Goal: Obtain resource: Download file/media

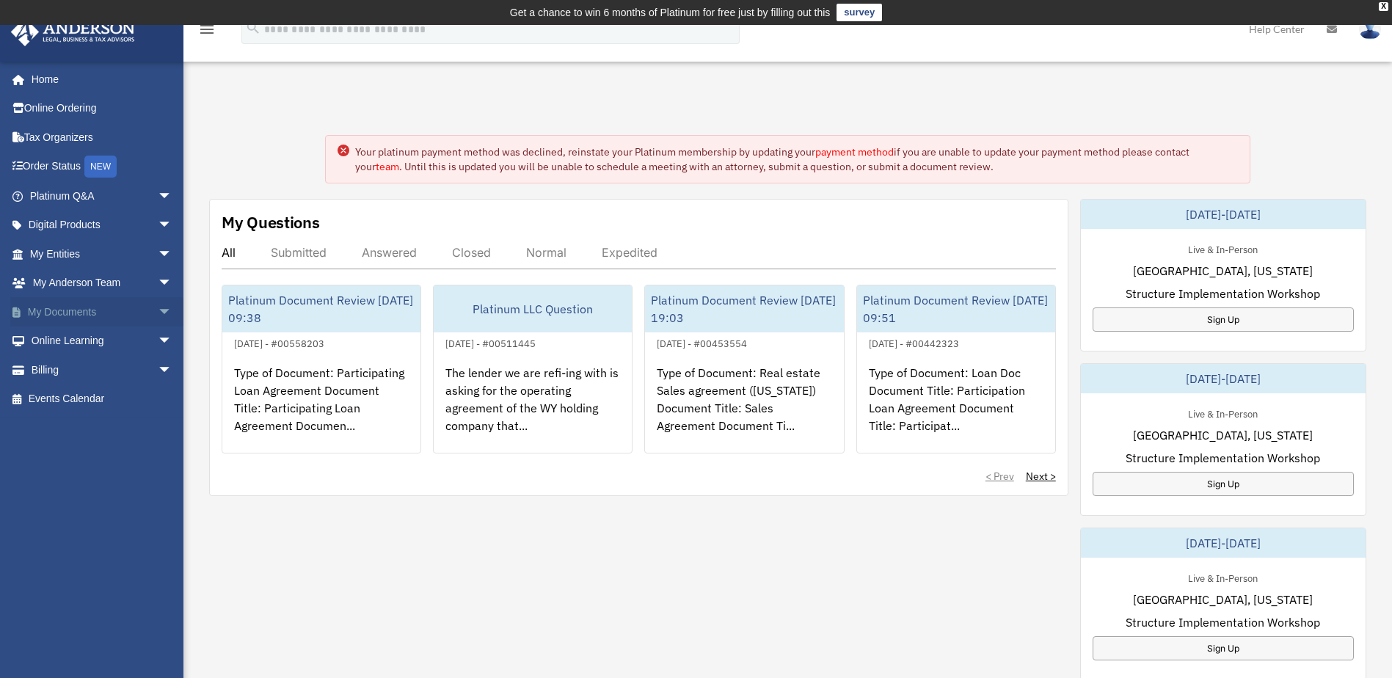
click at [109, 303] on link "My Documents arrow_drop_down" at bounding box center [102, 311] width 184 height 29
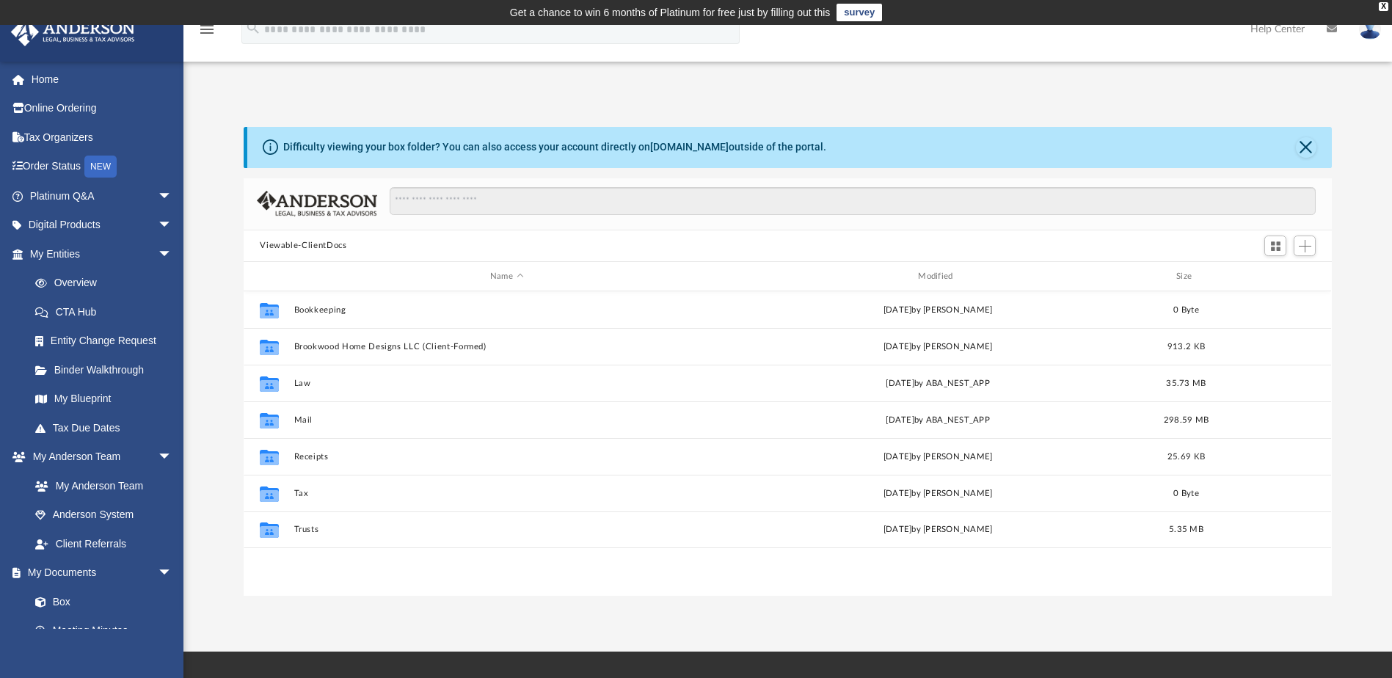
scroll to position [323, 1077]
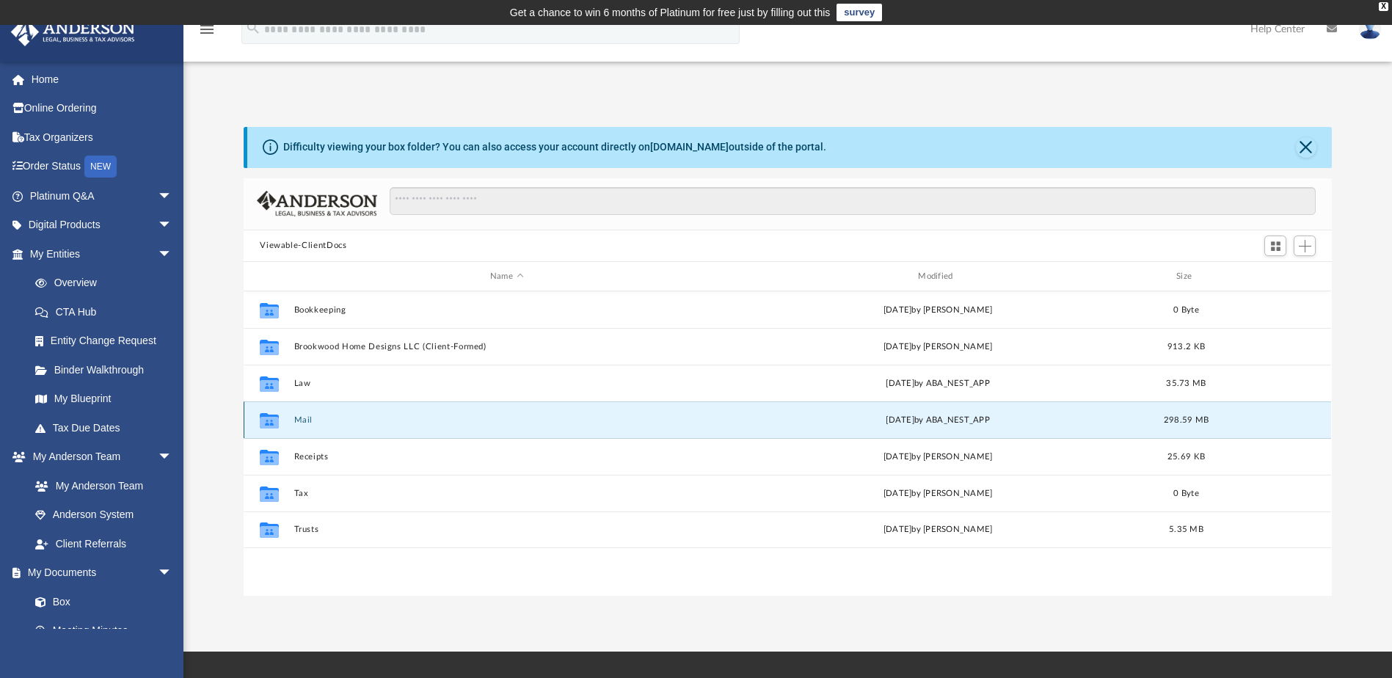
click at [295, 422] on button "Mail" at bounding box center [506, 420] width 425 height 10
click at [302, 419] on button "Mail" at bounding box center [506, 420] width 425 height 10
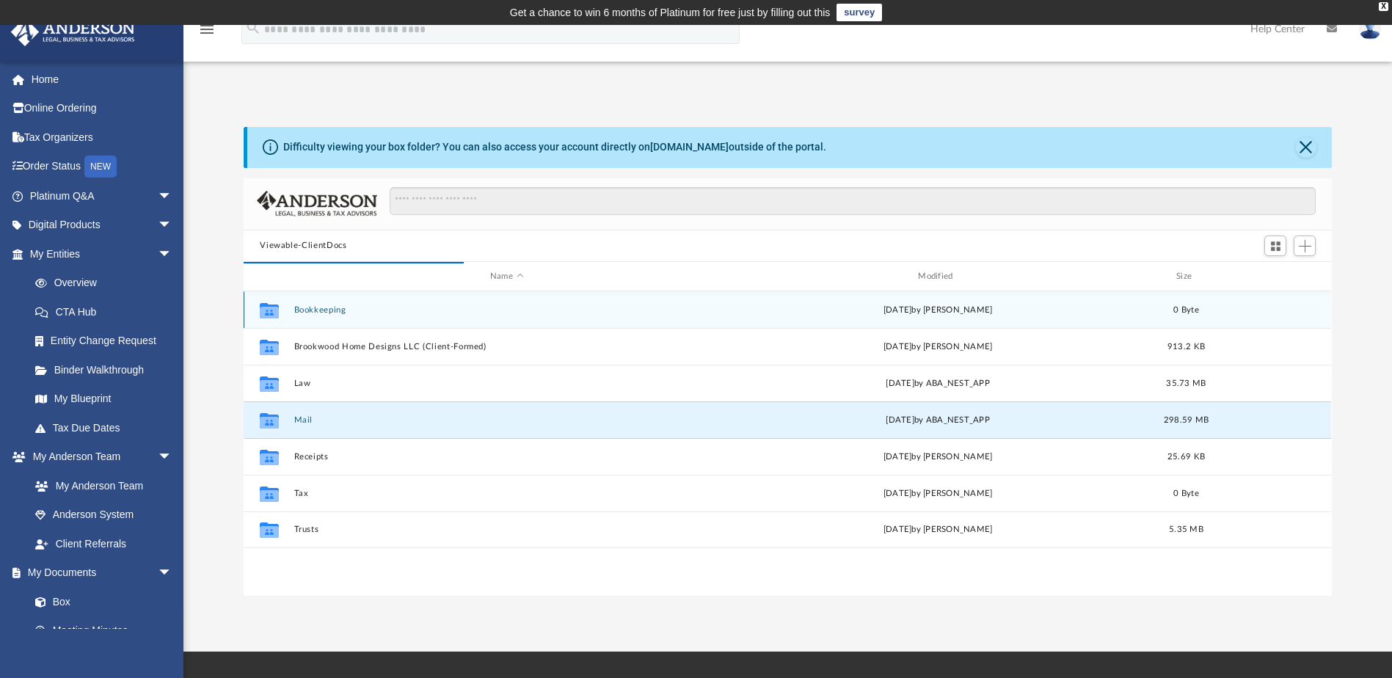
scroll to position [277, 1077]
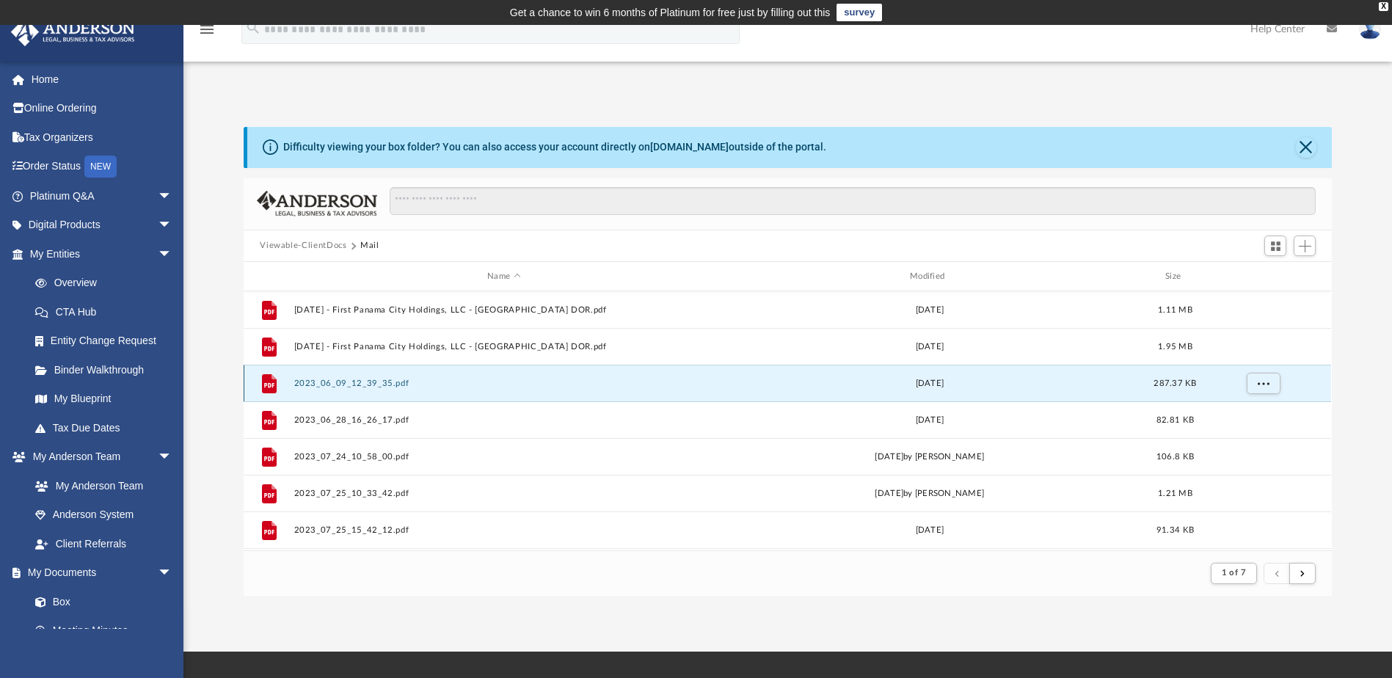
click at [386, 383] on button "2023_06_09_12_39_35.pdf" at bounding box center [504, 384] width 420 height 10
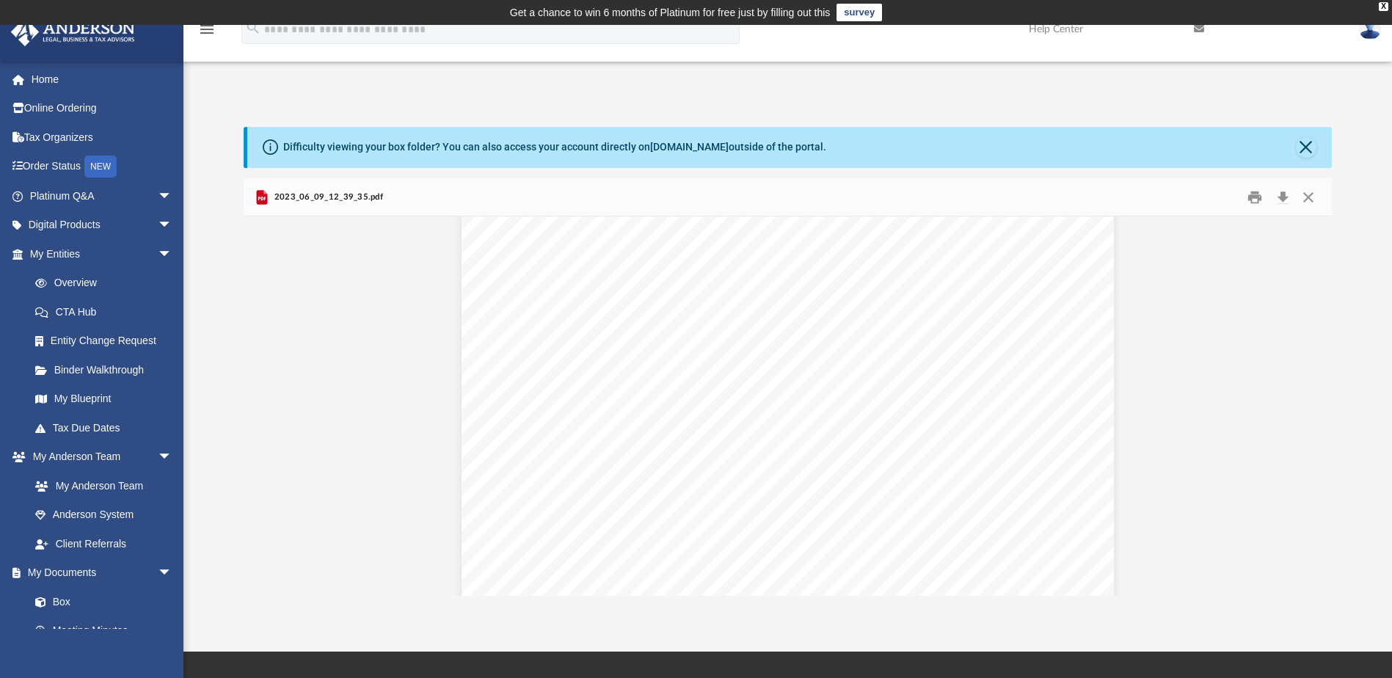
scroll to position [0, 0]
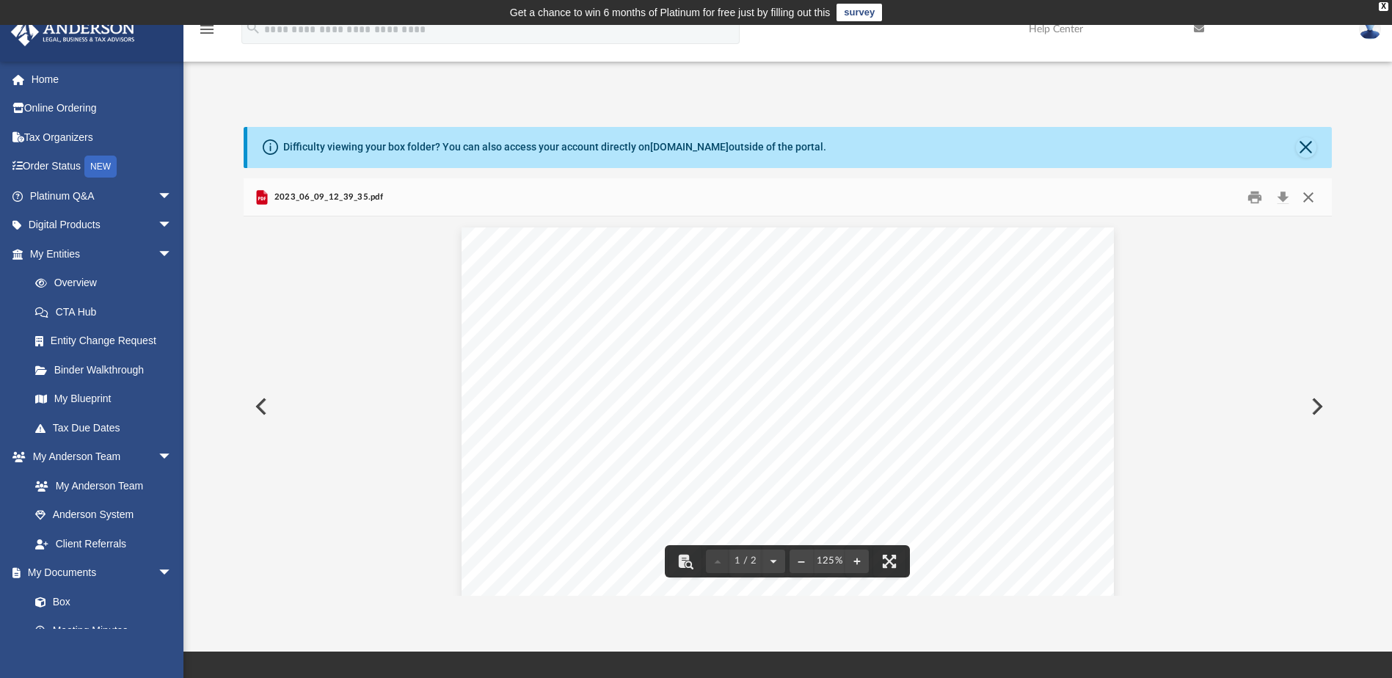
click at [1302, 194] on button "Close" at bounding box center [1308, 197] width 26 height 23
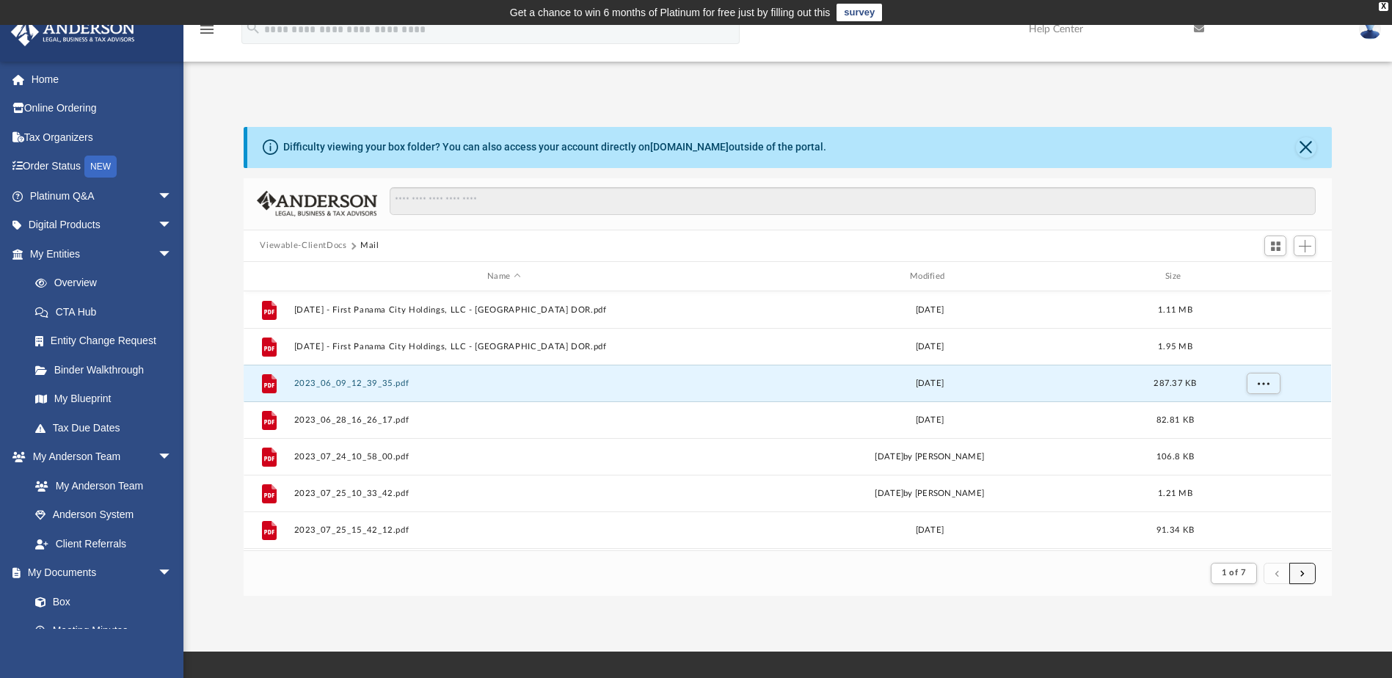
click at [1303, 577] on button "submit" at bounding box center [1302, 573] width 26 height 21
click at [1253, 578] on button "1 of 7" at bounding box center [1234, 573] width 46 height 21
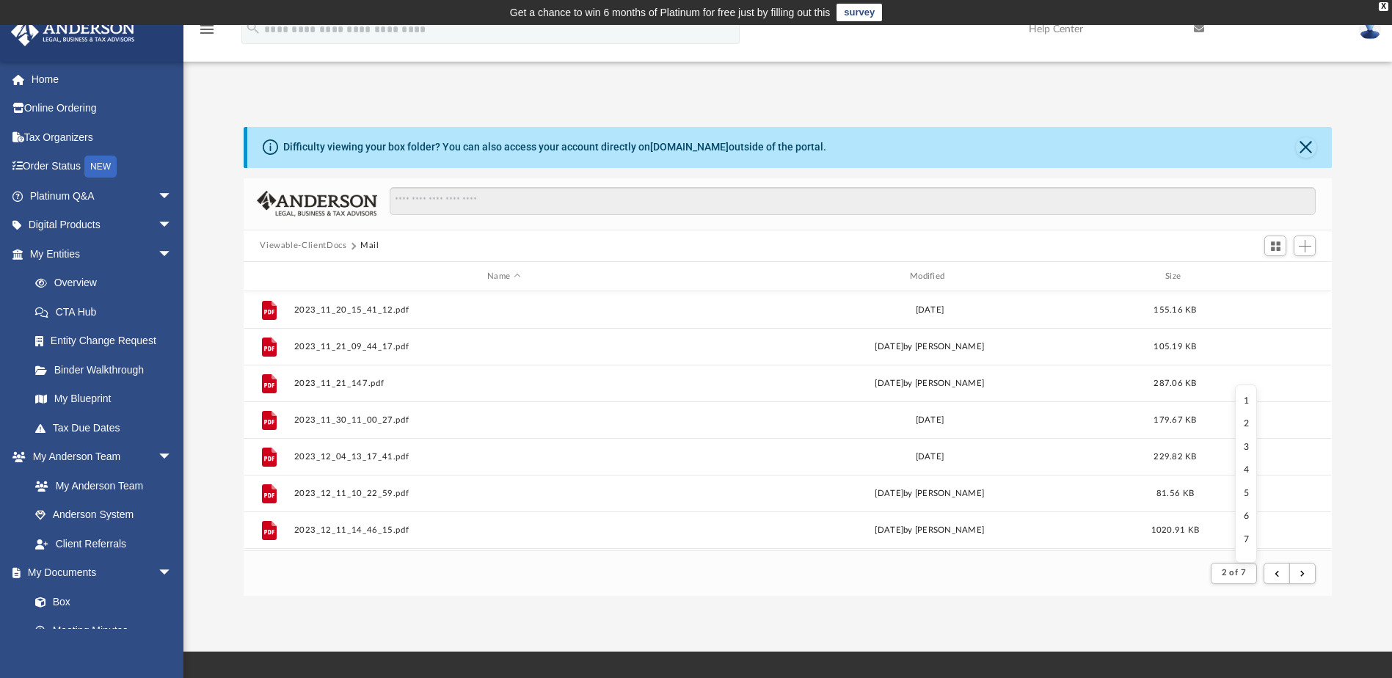
click at [1244, 538] on li "7" at bounding box center [1246, 539] width 5 height 15
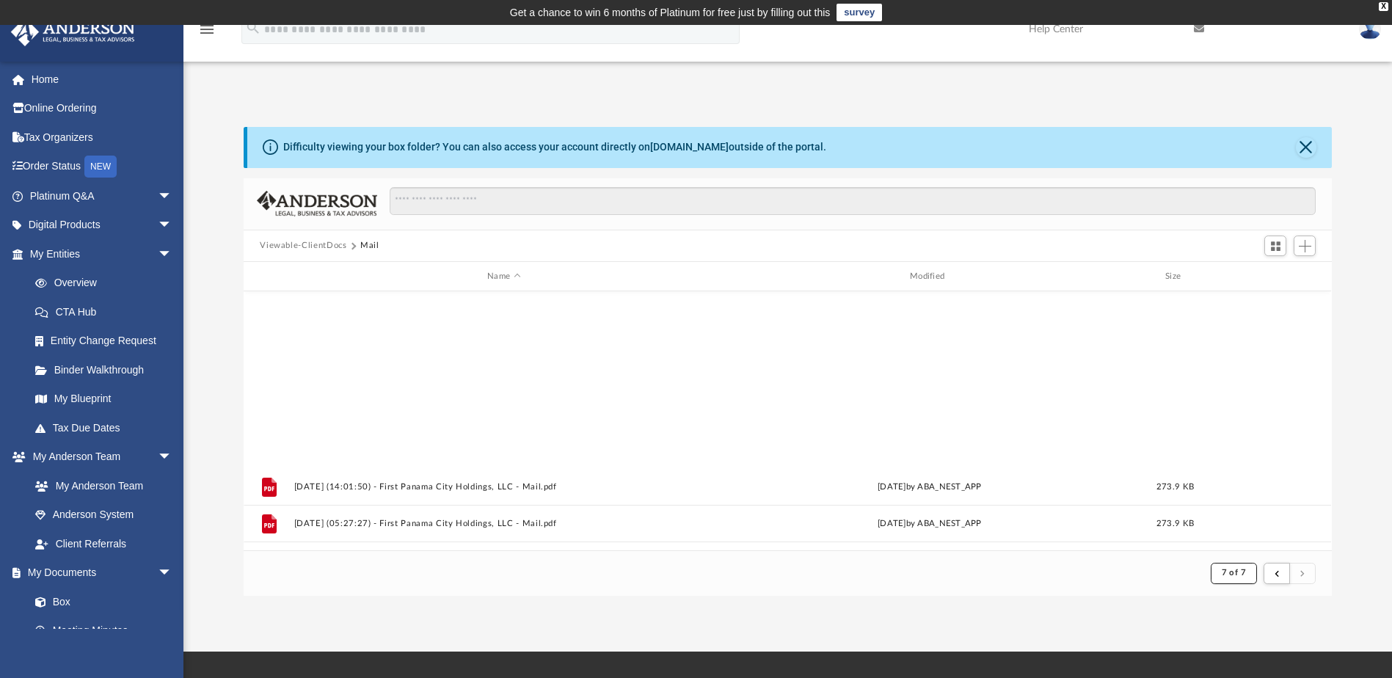
scroll to position [1319, 0]
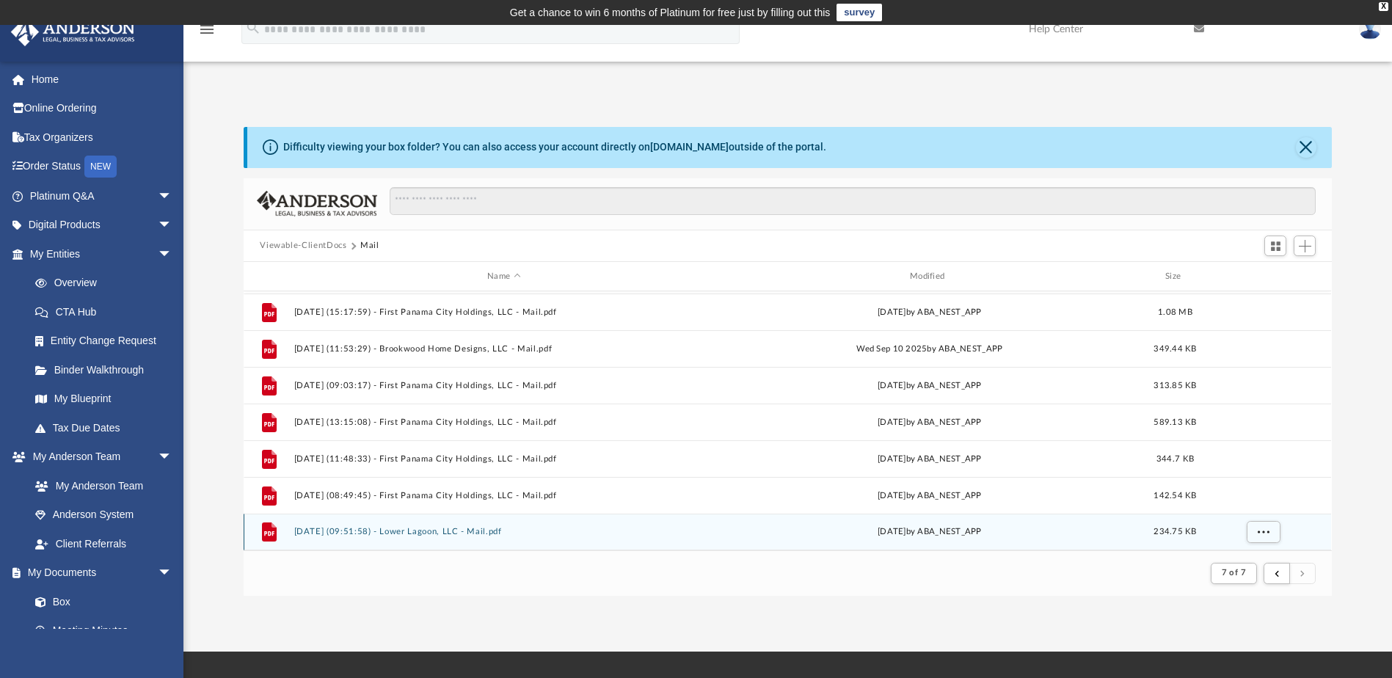
click at [461, 524] on div "File [DATE] (09:51:58) - [GEOGRAPHIC_DATA], LLC - Mail.pdf [DATE] by ABA_NEST_A…" at bounding box center [787, 532] width 1087 height 37
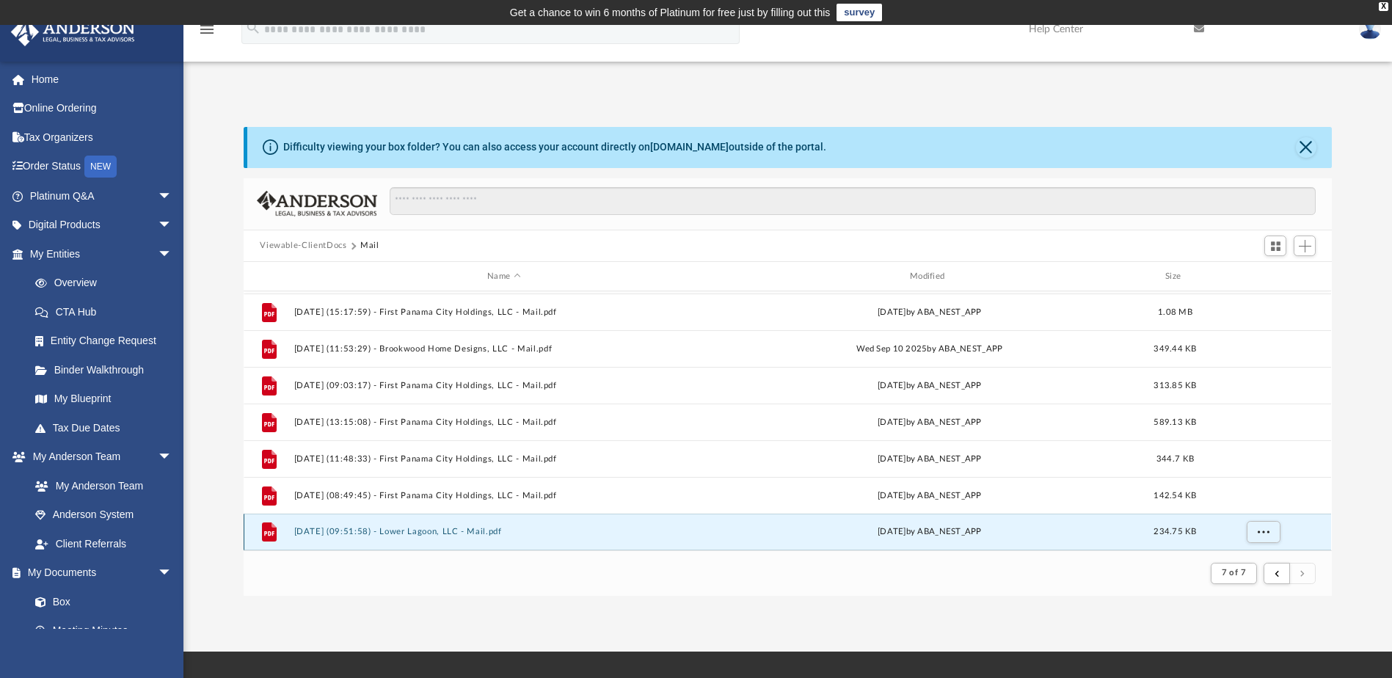
click at [441, 531] on button "[DATE] (09:51:58) - Lower Lagoon, LLC - Mail.pdf" at bounding box center [504, 533] width 420 height 10
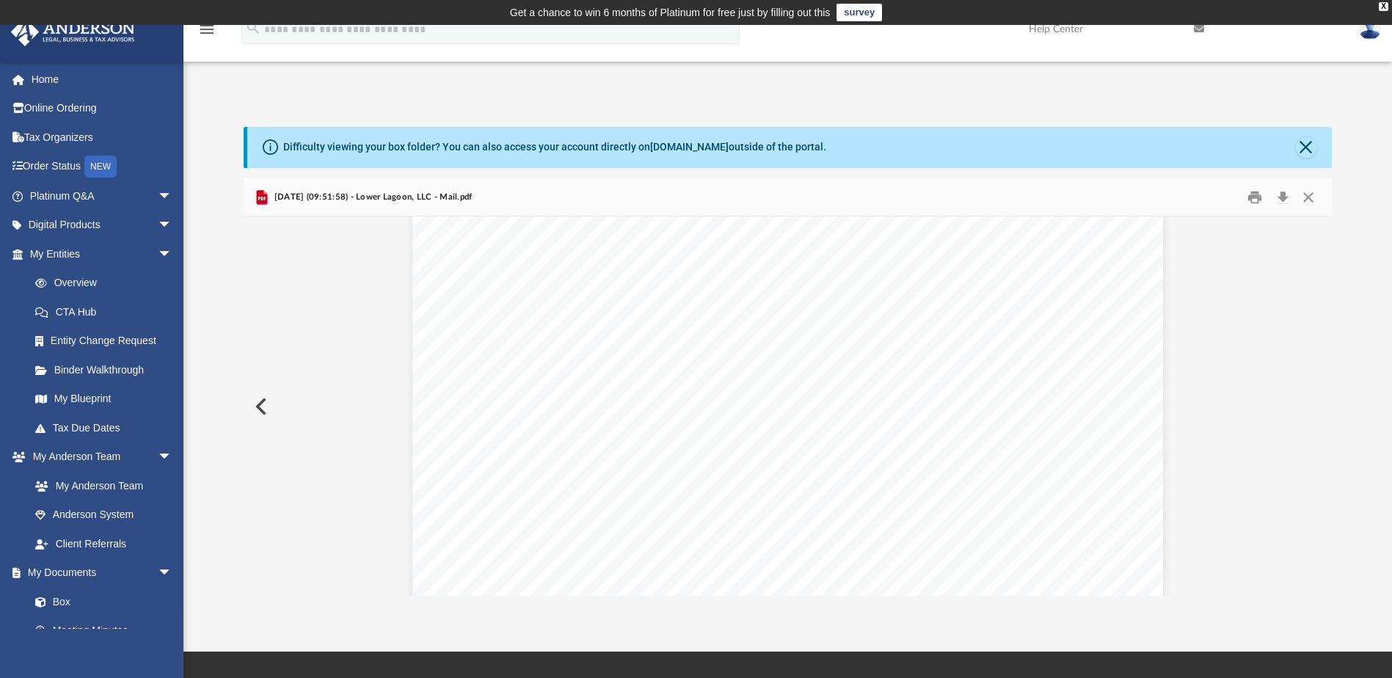
scroll to position [132, 0]
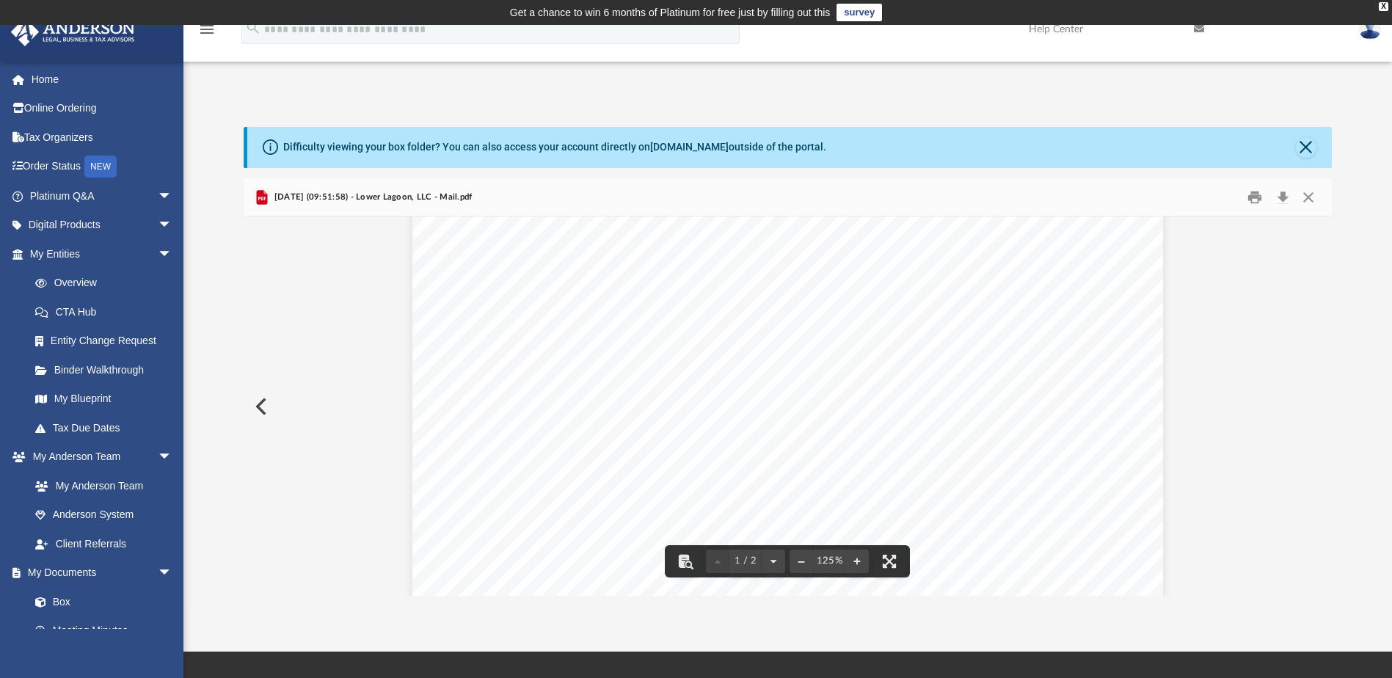
click at [261, 403] on button "Preview" at bounding box center [260, 406] width 32 height 41
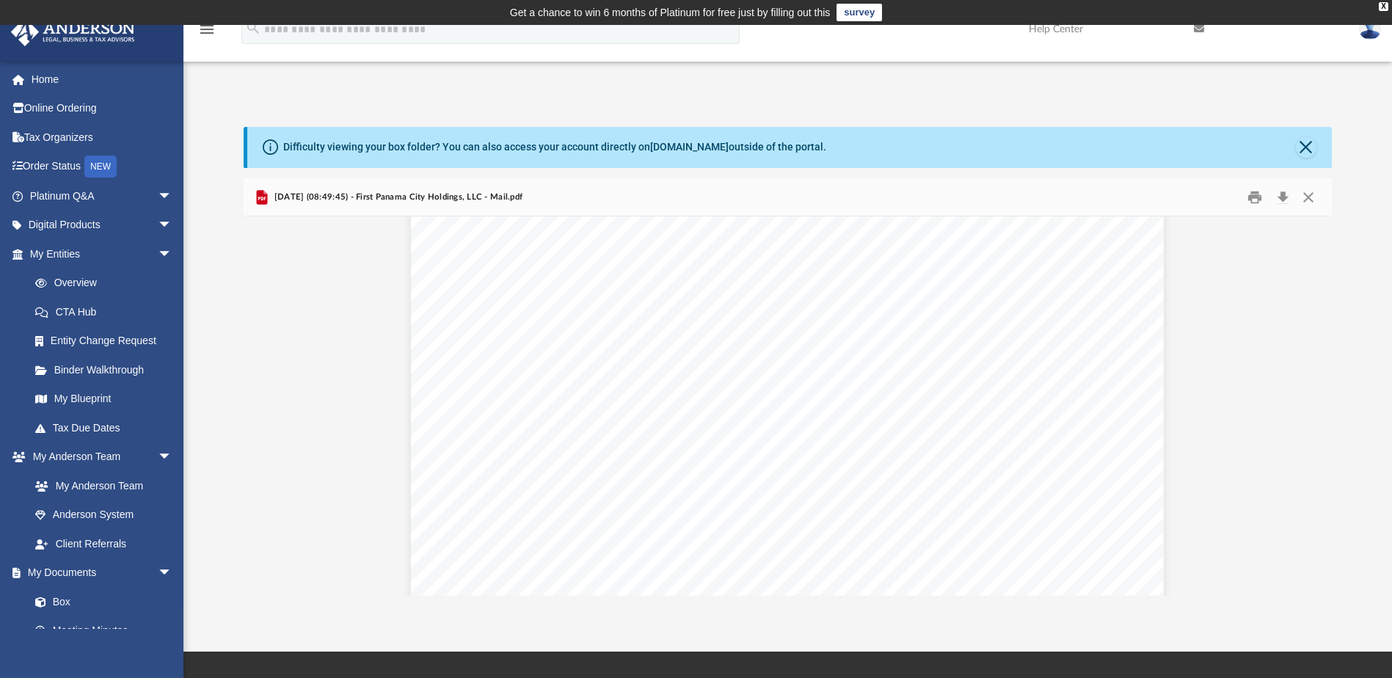
scroll to position [22, 0]
click at [268, 406] on button "Preview" at bounding box center [260, 406] width 32 height 41
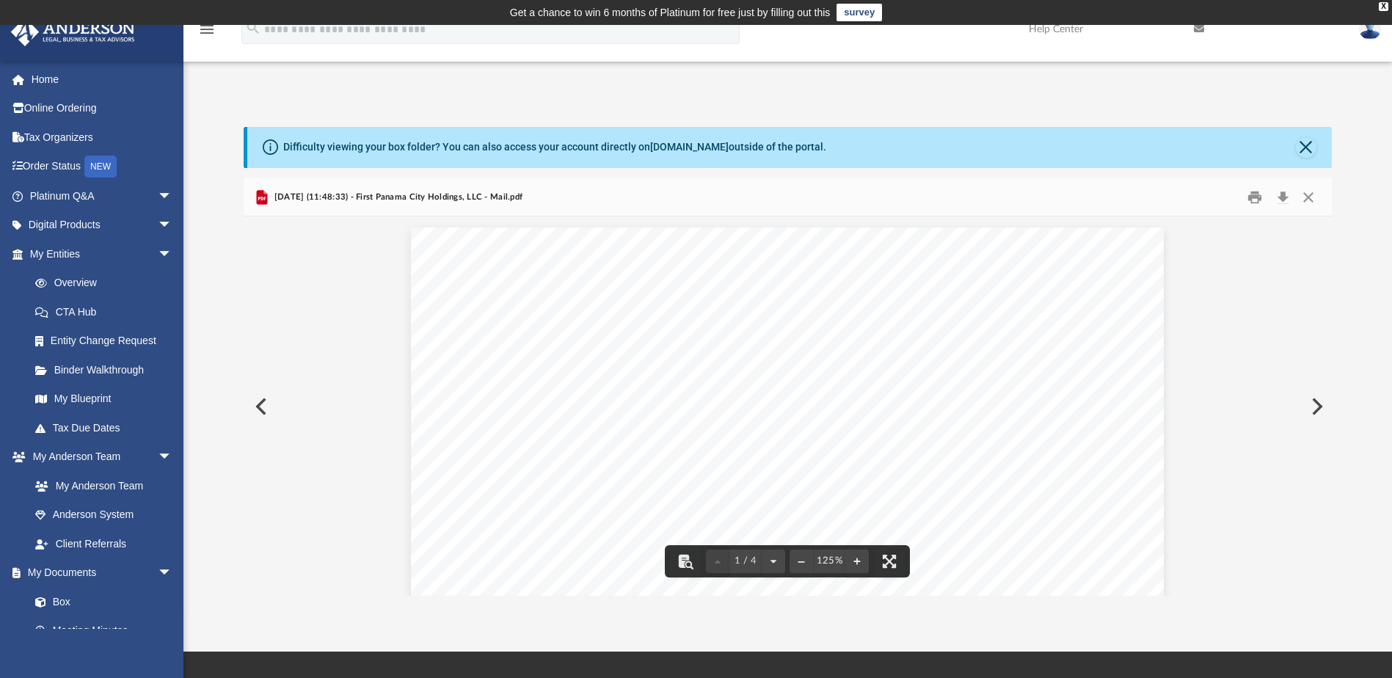
click at [1319, 401] on button "Preview" at bounding box center [1315, 406] width 32 height 41
click at [263, 405] on button "Preview" at bounding box center [260, 406] width 32 height 41
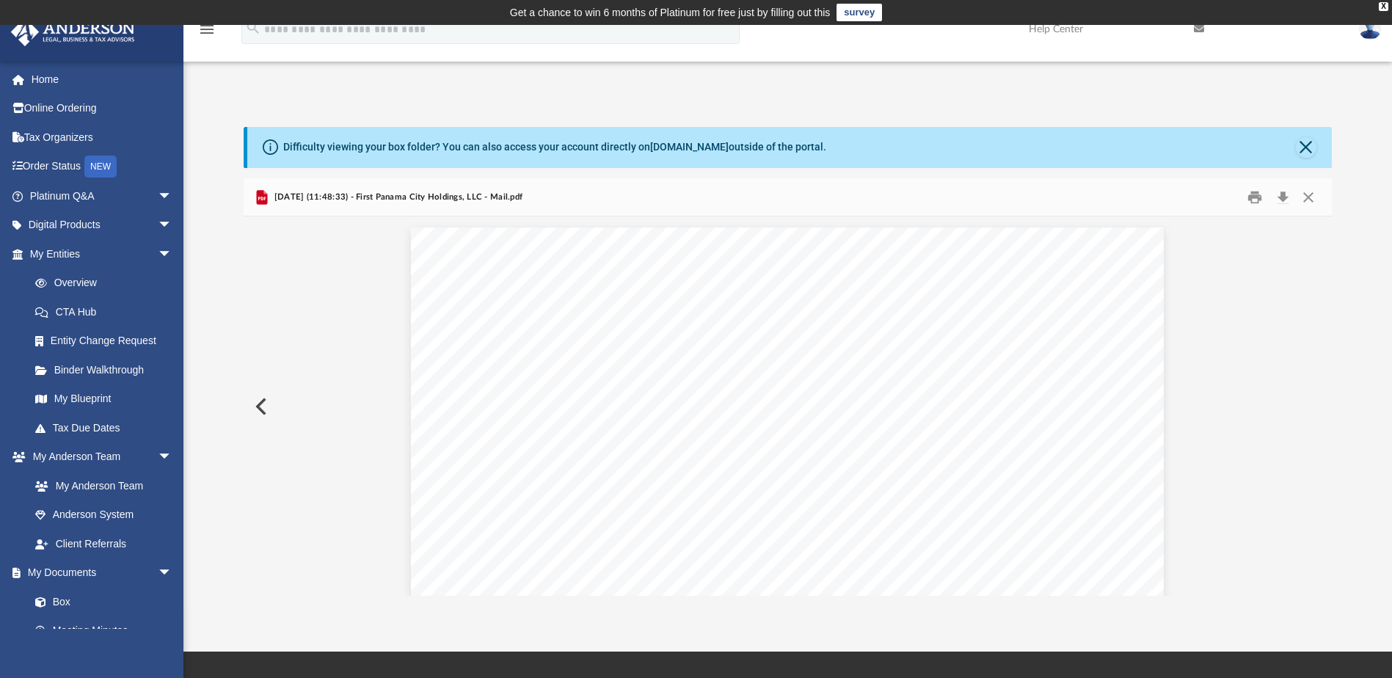
click at [263, 405] on button "Preview" at bounding box center [260, 406] width 32 height 41
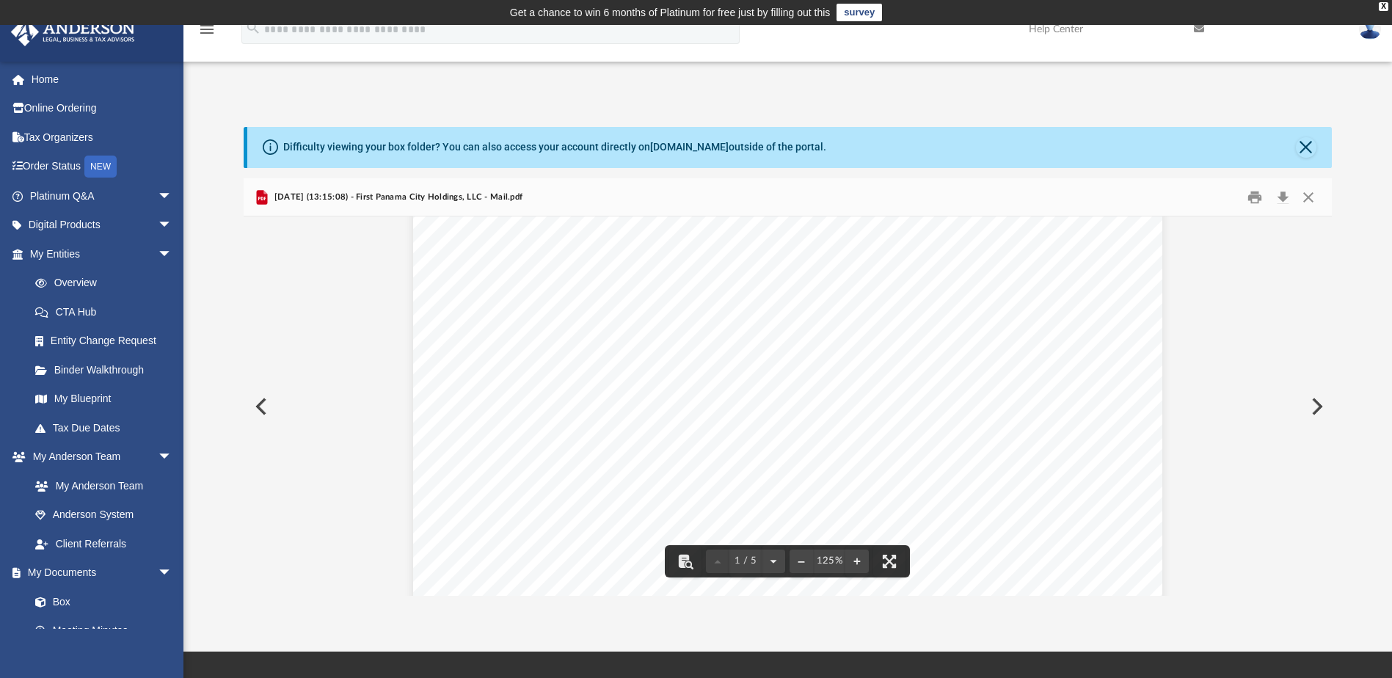
scroll to position [319, 0]
click at [255, 403] on button "Preview" at bounding box center [260, 406] width 32 height 41
click at [269, 405] on button "Preview" at bounding box center [260, 406] width 32 height 41
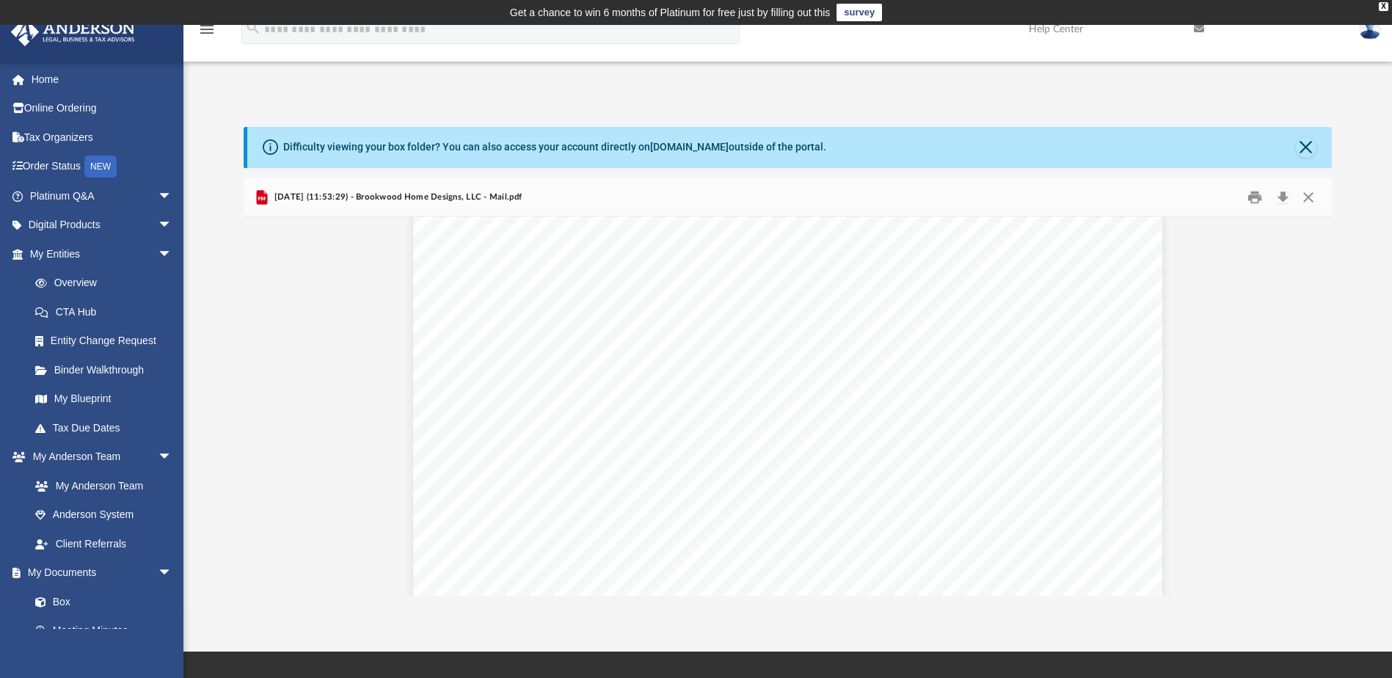
scroll to position [1205, 0]
